Goal: Find specific page/section: Find specific page/section

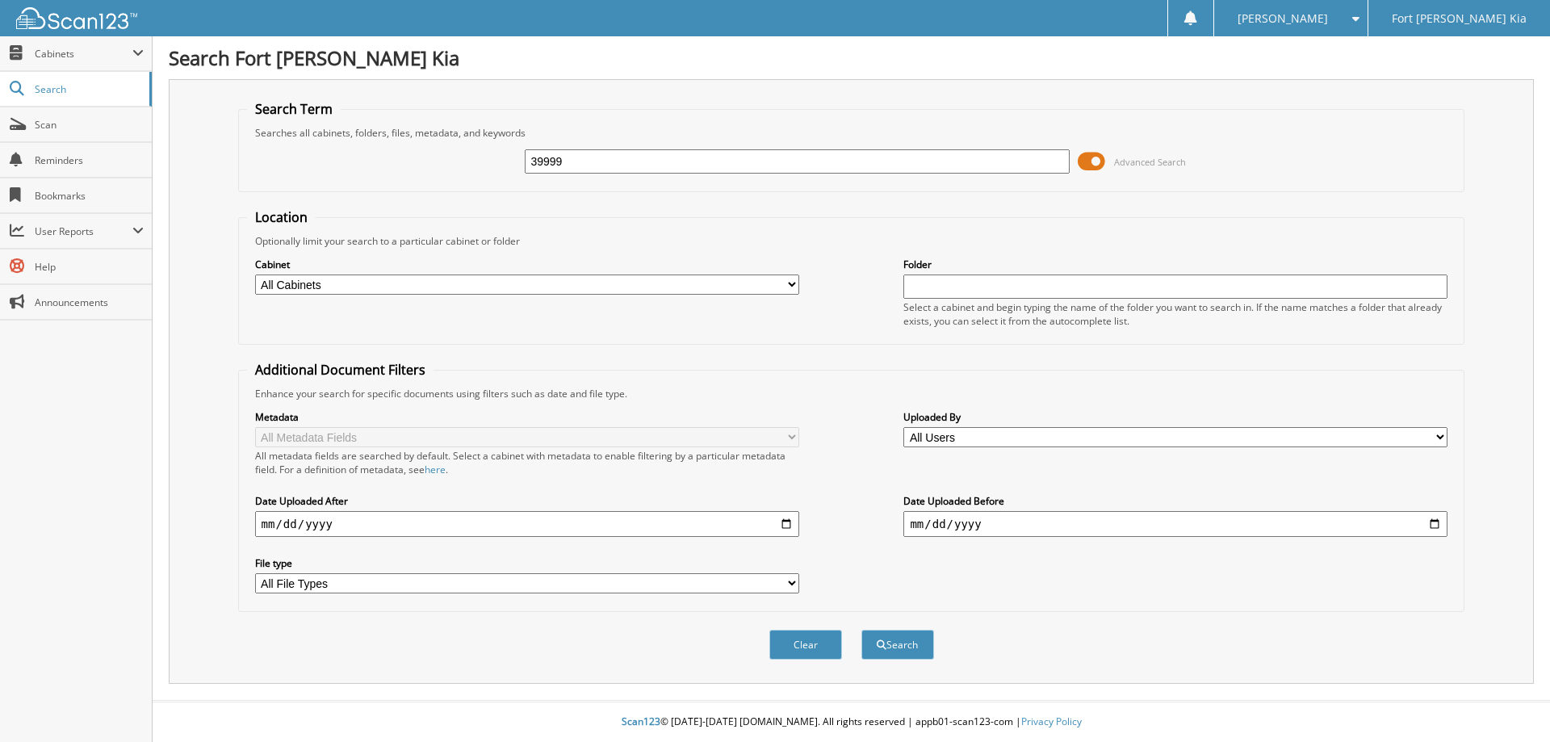
type input "39999"
click at [861, 630] on button "Search" at bounding box center [897, 645] width 73 height 30
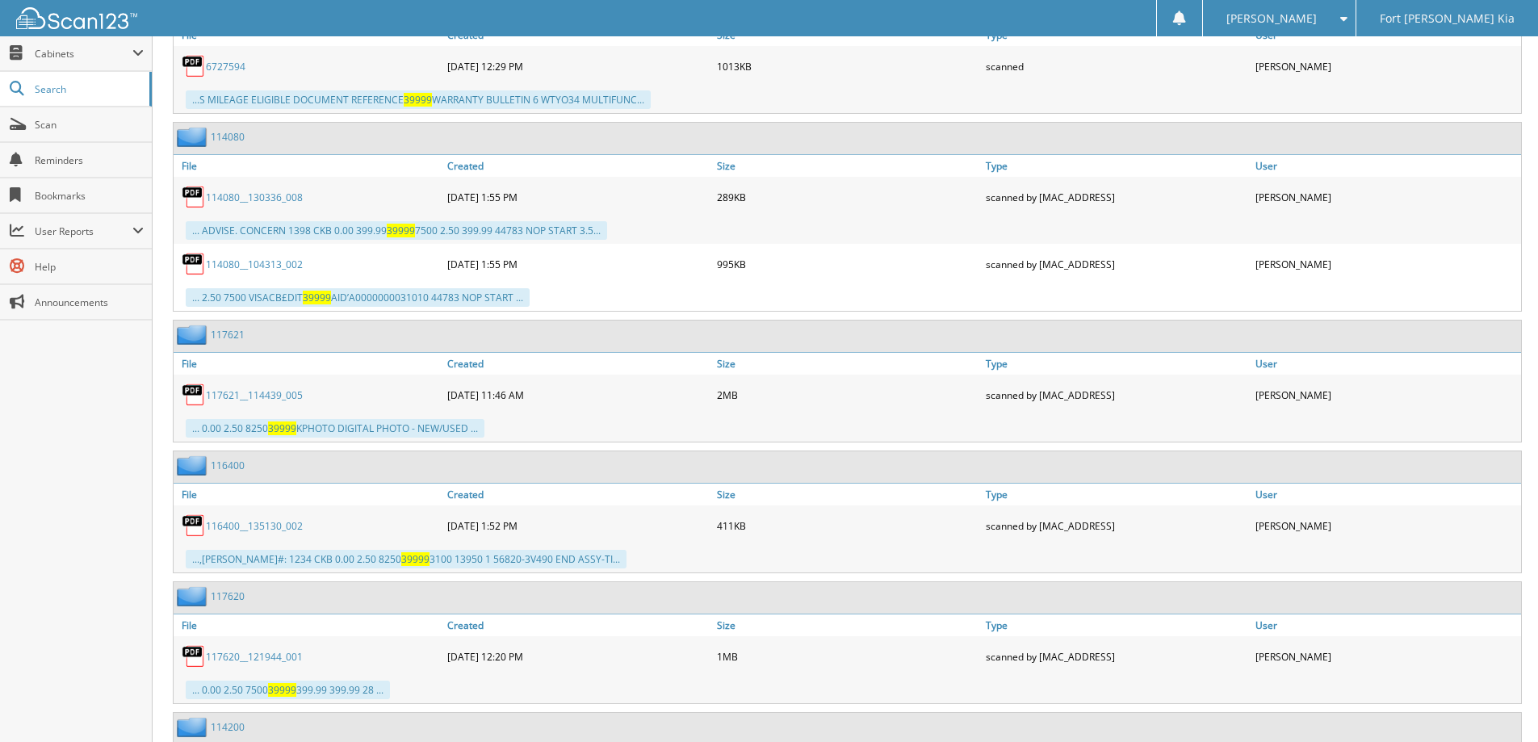
scroll to position [11217, 0]
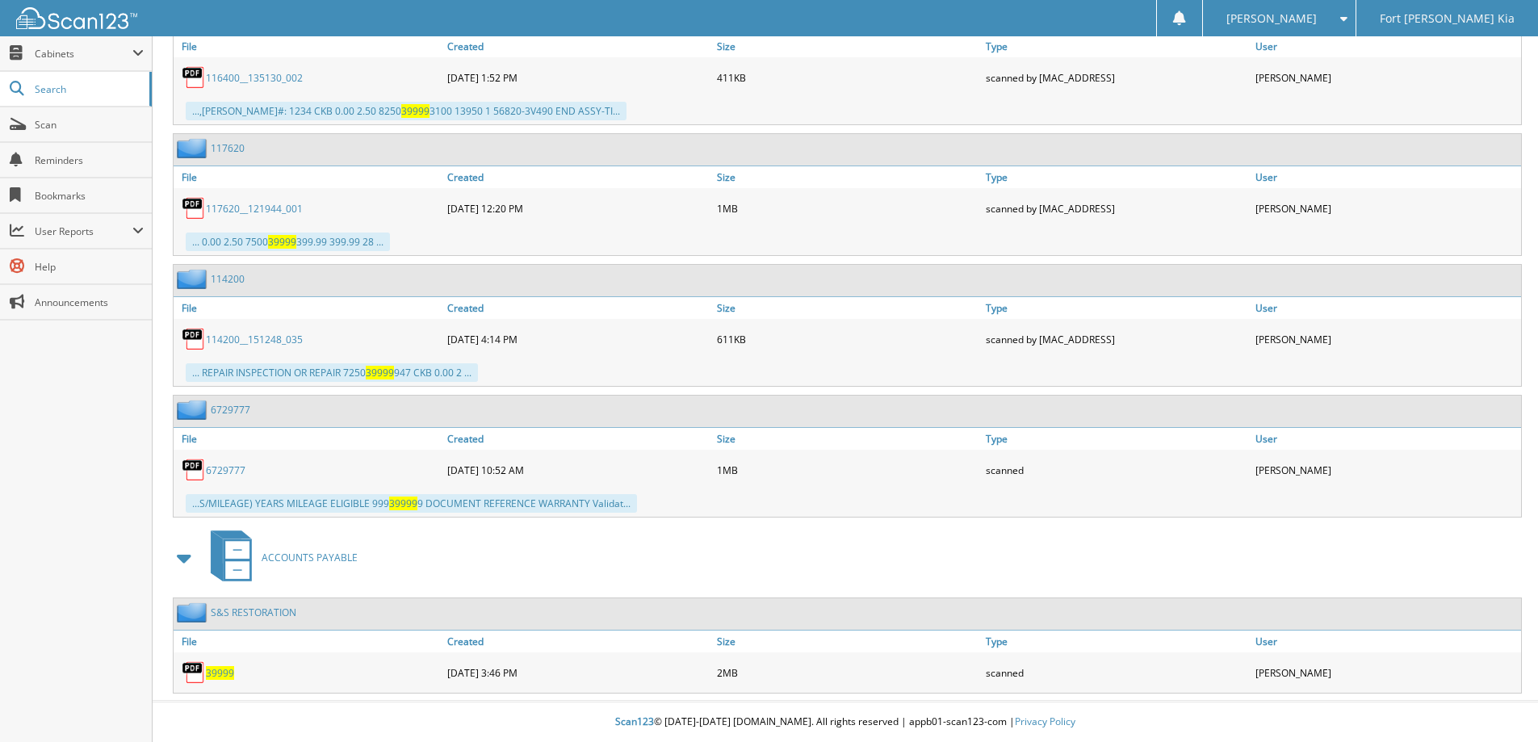
click at [216, 675] on span "39999" at bounding box center [220, 673] width 28 height 14
click at [56, 129] on span "Scan" at bounding box center [89, 125] width 109 height 14
